Goal: Task Accomplishment & Management: Use online tool/utility

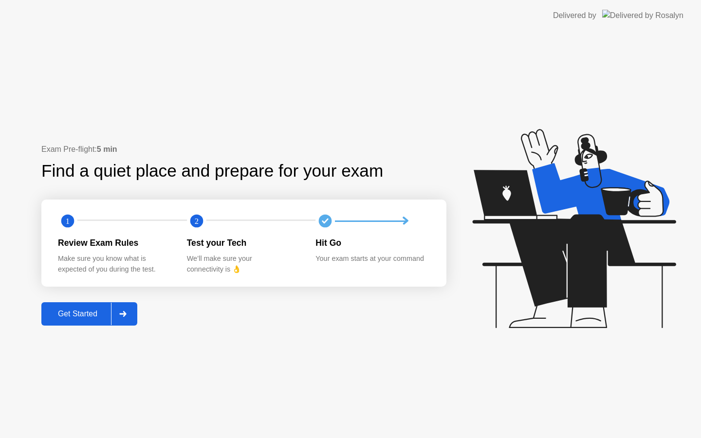
click at [76, 317] on div "Get Started" at bounding box center [77, 313] width 67 height 9
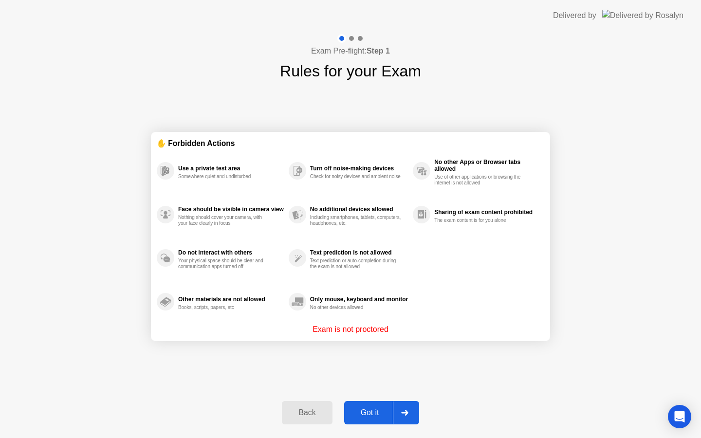
click at [385, 414] on div "Got it" at bounding box center [370, 412] width 46 height 9
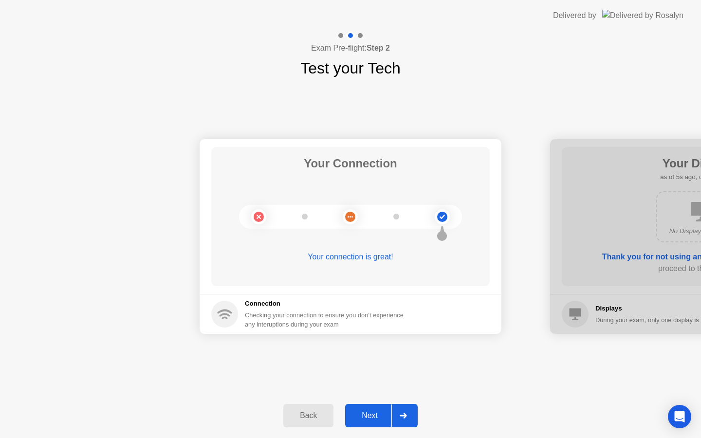
click at [387, 412] on div "Next" at bounding box center [369, 415] width 43 height 9
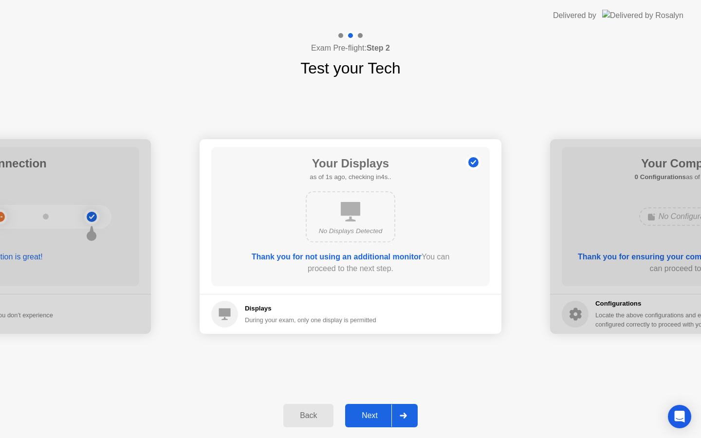
click at [387, 412] on div "Next" at bounding box center [369, 415] width 43 height 9
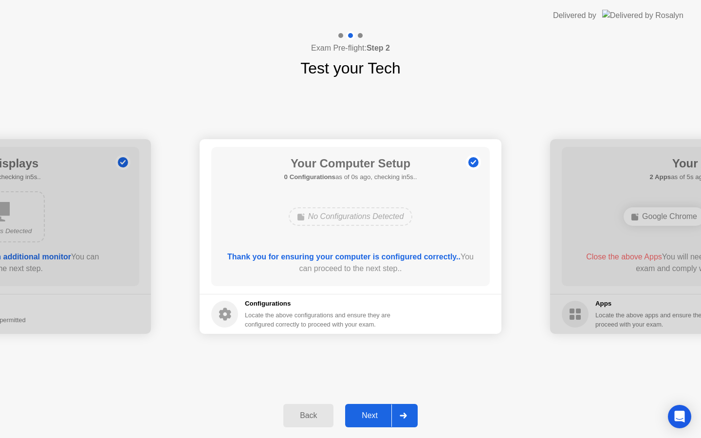
click at [388, 412] on div "Next" at bounding box center [369, 415] width 43 height 9
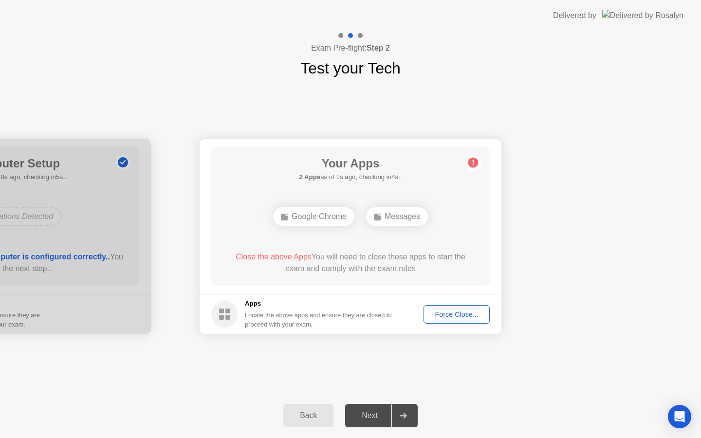
click at [441, 312] on div "Force Close..." at bounding box center [456, 314] width 59 height 8
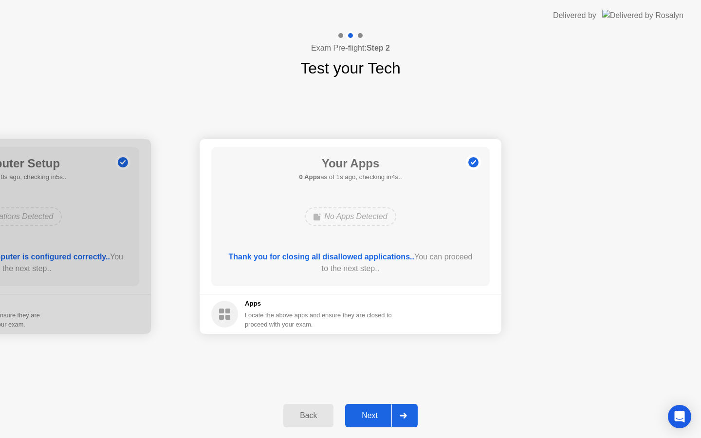
click at [382, 414] on div "Next" at bounding box center [369, 415] width 43 height 9
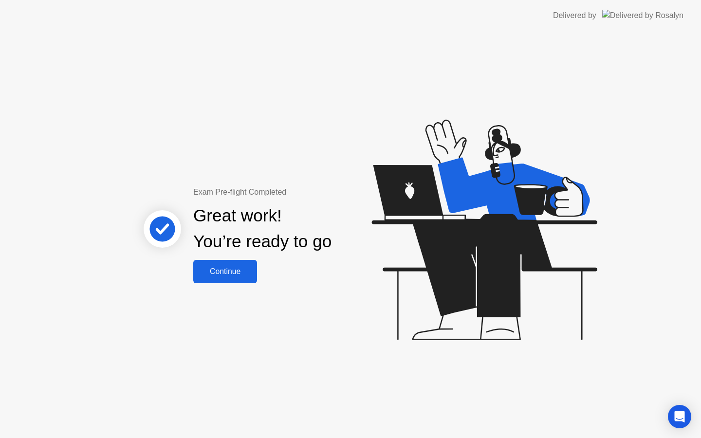
click at [254, 269] on div "Continue" at bounding box center [225, 271] width 58 height 9
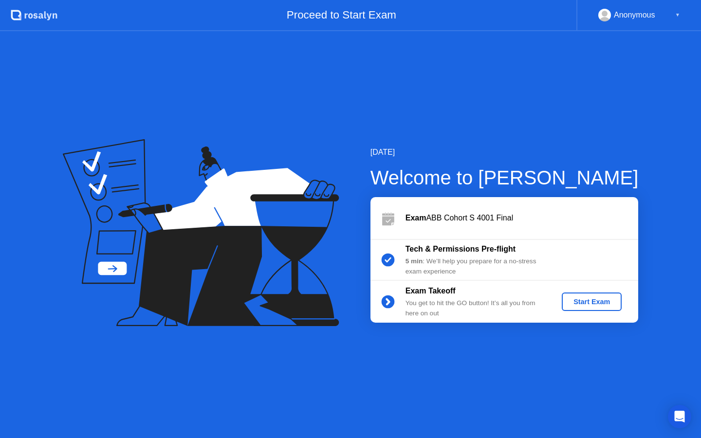
click at [583, 302] on div "Start Exam" at bounding box center [591, 302] width 52 height 8
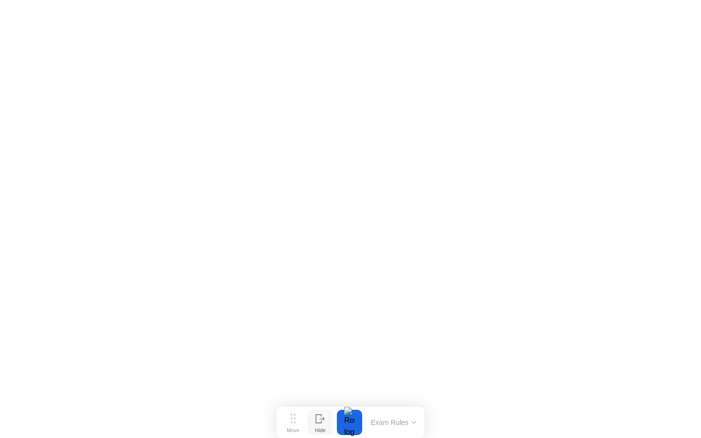
click at [320, 423] on div at bounding box center [320, 422] width 10 height 9
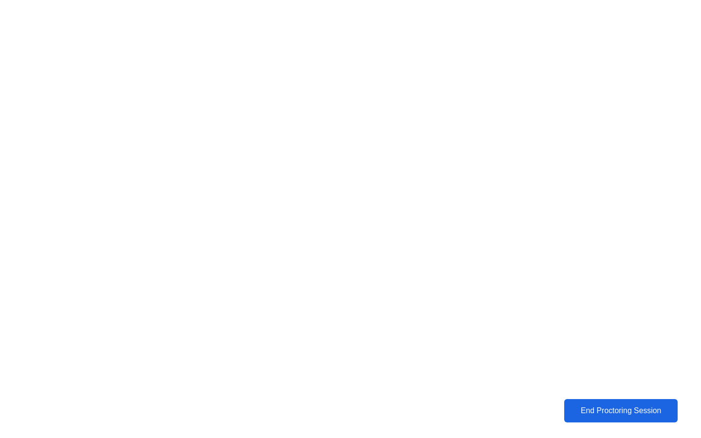
click at [607, 410] on div "End Proctoring Session" at bounding box center [621, 410] width 108 height 9
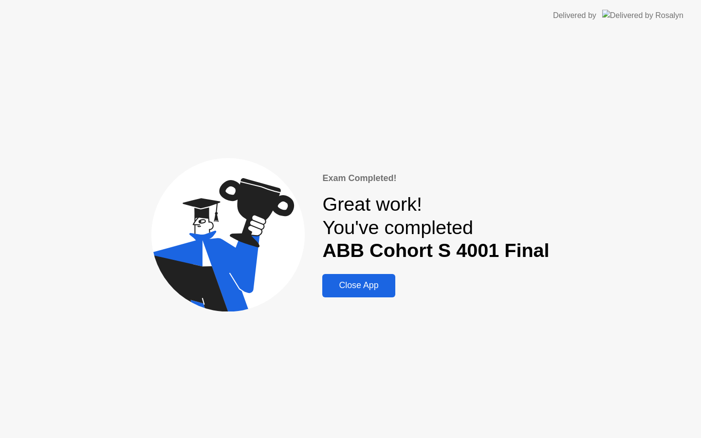
click at [613, 405] on div "Exam Completed! Great work! You've completed ABB Cohort S 4001 Final Close App" at bounding box center [350, 234] width 701 height 407
click at [616, 416] on div "Exam Completed! Great work! You've completed ABB Cohort S 4001 Final Close App" at bounding box center [350, 234] width 701 height 407
click at [379, 280] on div "Close App" at bounding box center [358, 285] width 67 height 10
